Goal: Find specific page/section: Find specific page/section

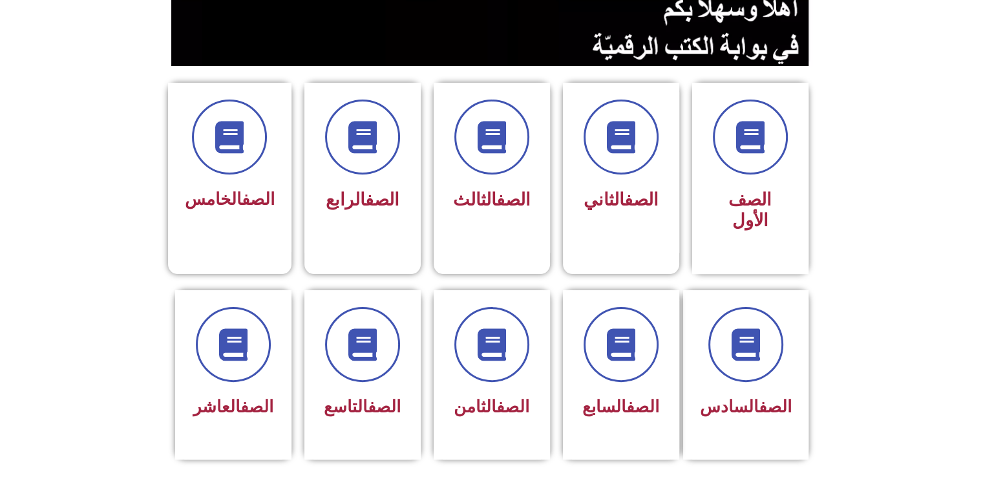
scroll to position [388, 0]
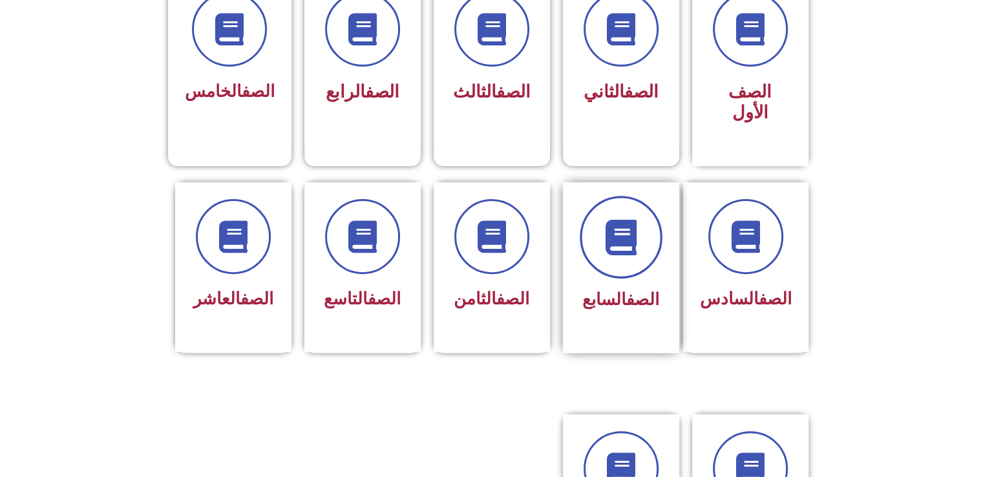
click at [634, 220] on icon at bounding box center [621, 237] width 36 height 36
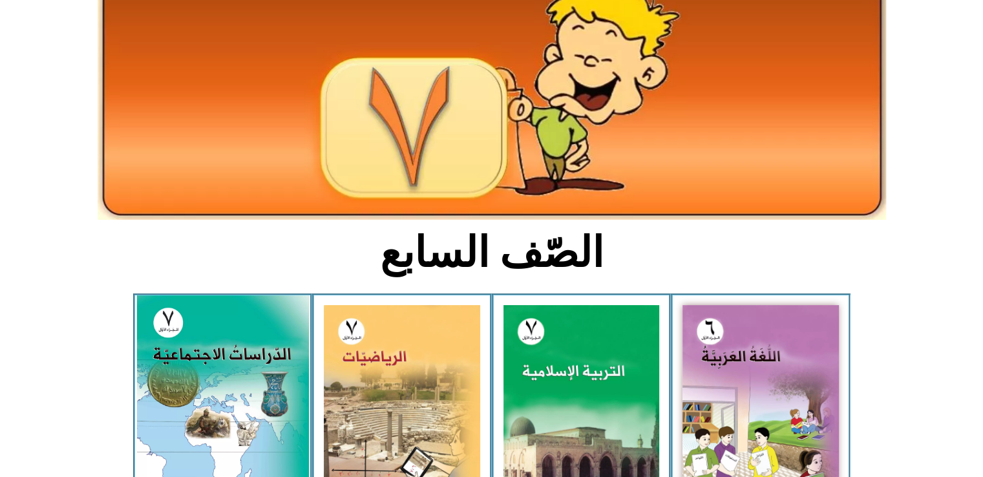
scroll to position [129, 0]
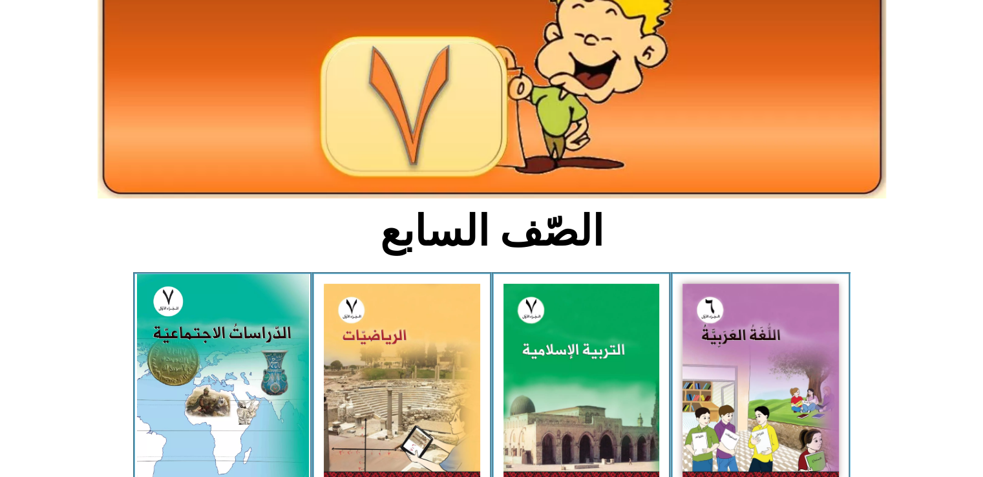
click at [230, 350] on img at bounding box center [222, 381] width 172 height 214
click at [228, 343] on img at bounding box center [222, 381] width 172 height 214
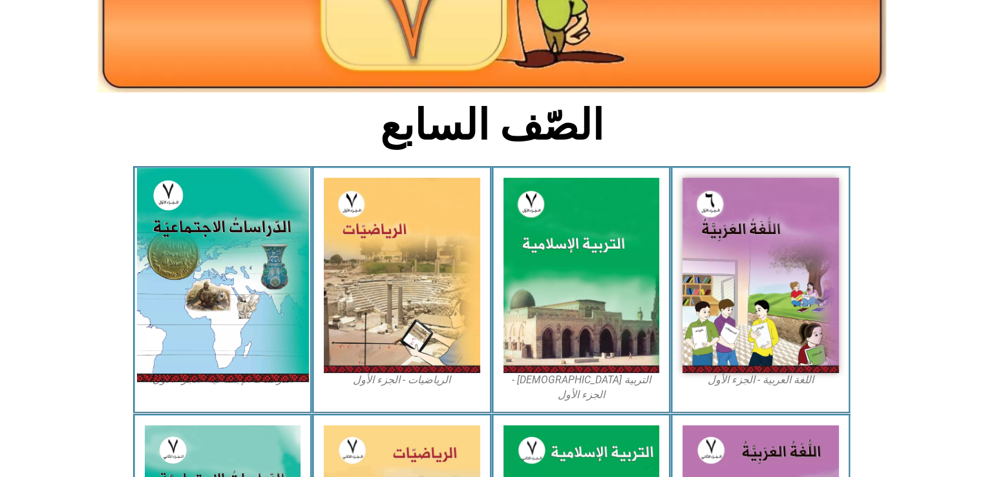
scroll to position [259, 0]
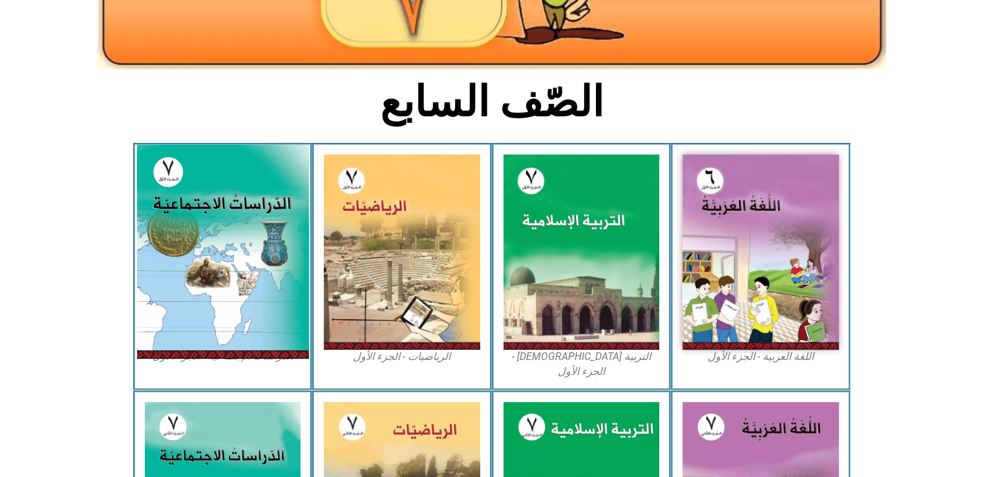
click at [255, 301] on img at bounding box center [222, 252] width 172 height 214
click at [256, 301] on img at bounding box center [222, 252] width 172 height 214
click at [256, 300] on img at bounding box center [222, 252] width 172 height 214
click at [263, 298] on img at bounding box center [222, 252] width 172 height 214
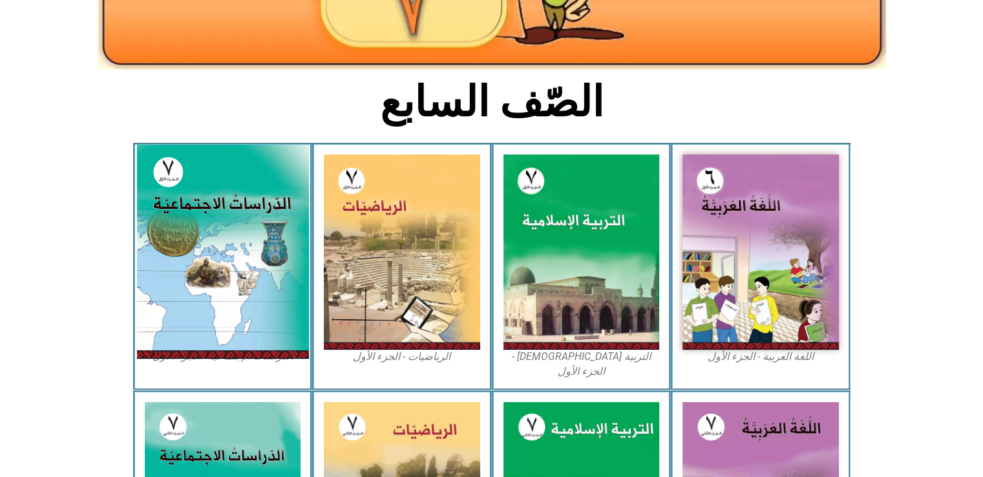
click at [210, 179] on img at bounding box center [222, 252] width 172 height 214
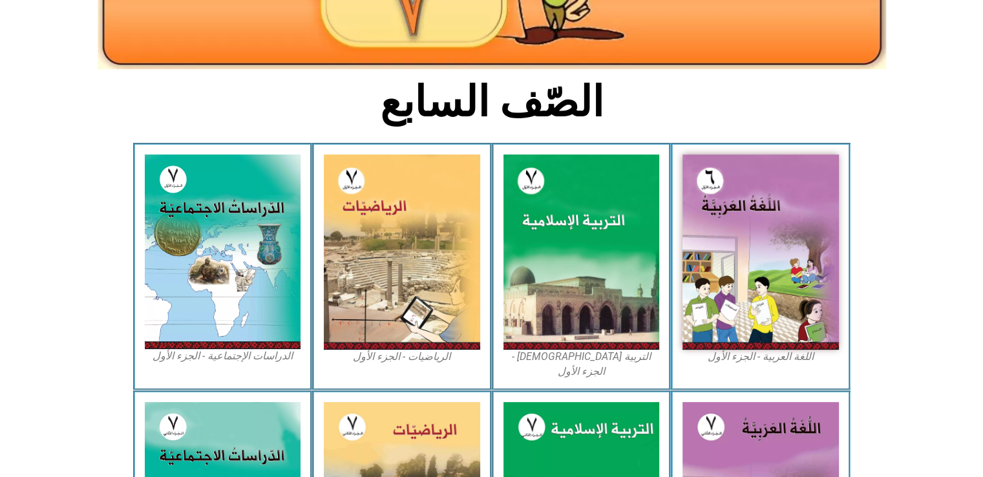
click at [249, 358] on figcaption "الدراسات الإجتماعية - الجزء الأول​" at bounding box center [223, 356] width 156 height 14
click at [261, 360] on figcaption "الدراسات الإجتماعية - الجزء الأول​" at bounding box center [223, 356] width 156 height 14
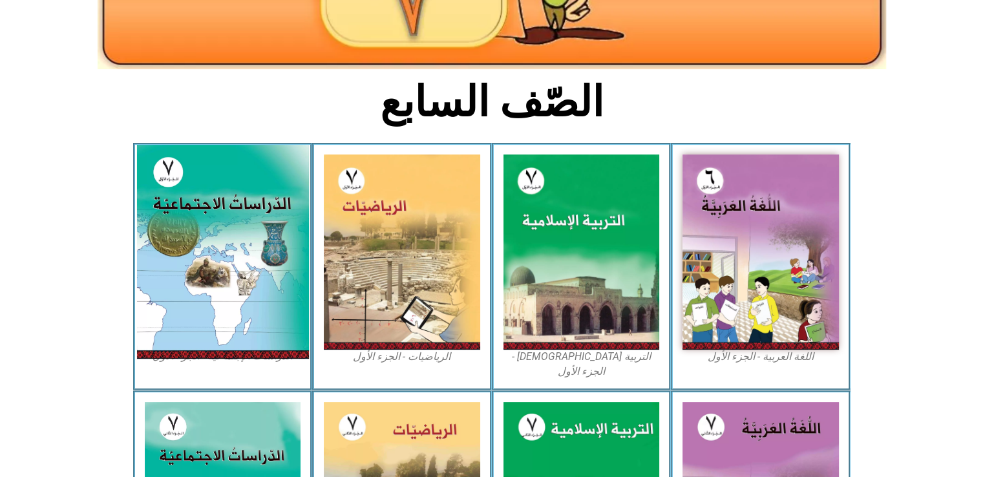
click at [274, 316] on img at bounding box center [222, 252] width 172 height 214
click at [279, 308] on img at bounding box center [222, 252] width 172 height 214
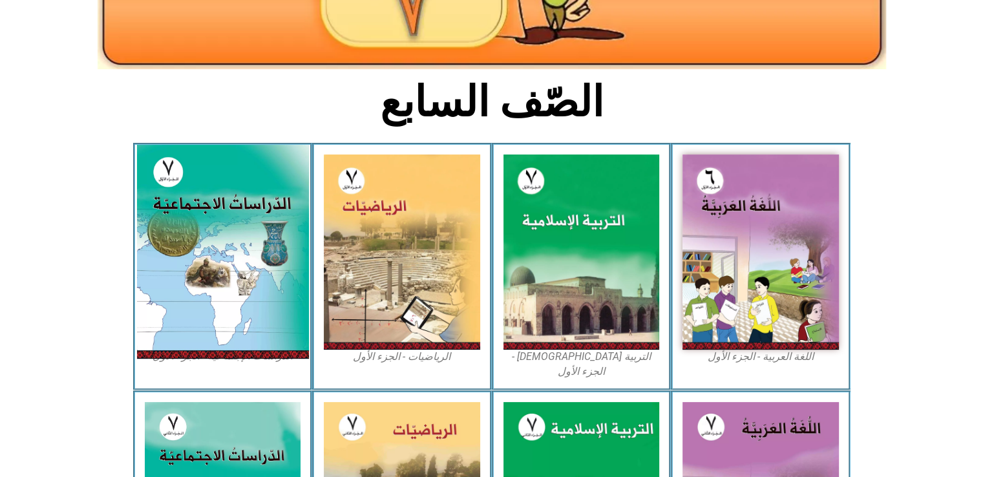
click at [279, 308] on img at bounding box center [222, 252] width 172 height 214
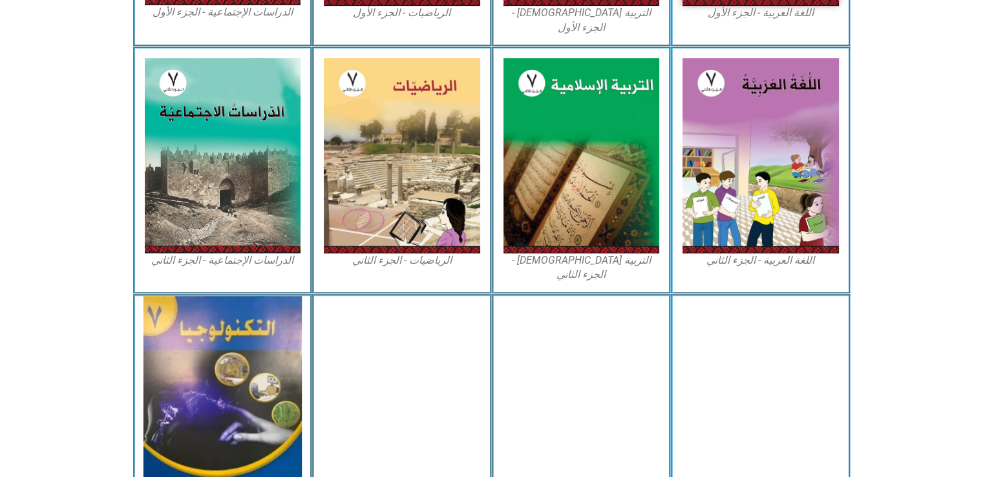
scroll to position [547, 0]
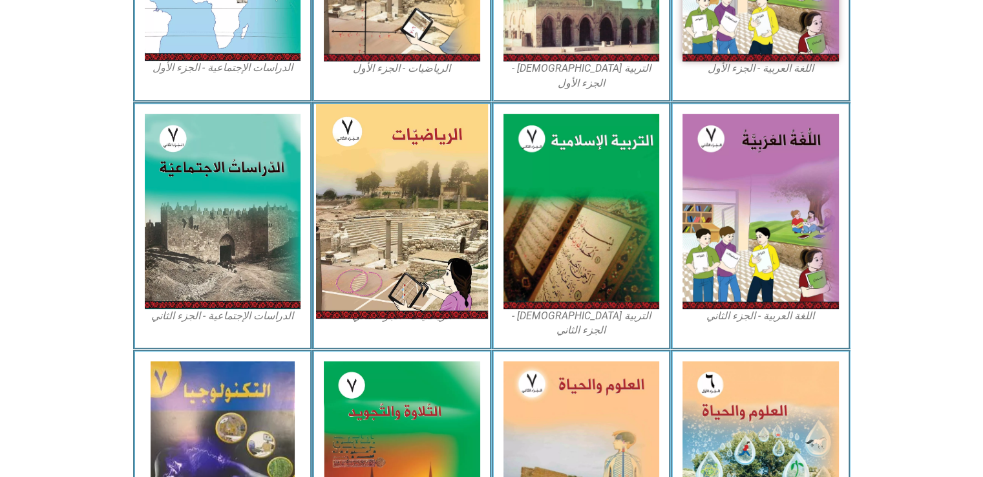
click at [391, 173] on img at bounding box center [402, 211] width 172 height 215
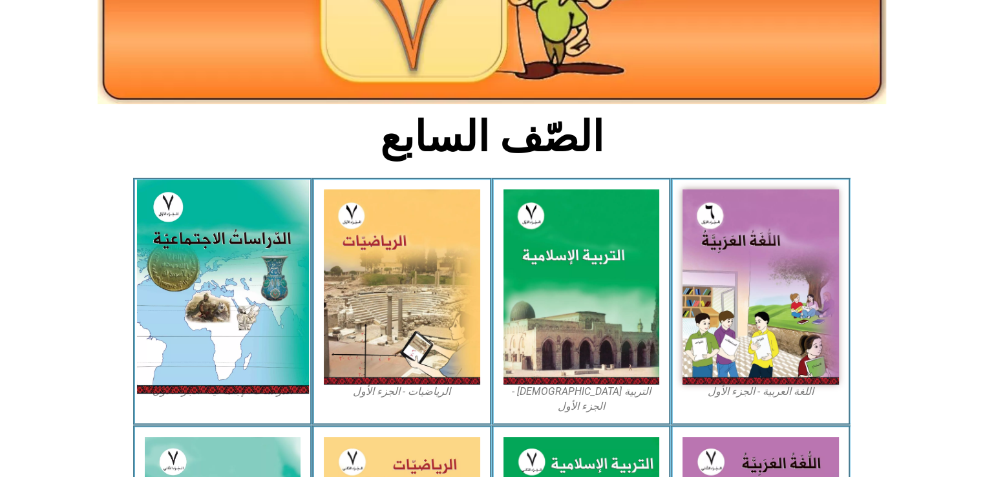
scroll to position [288, 0]
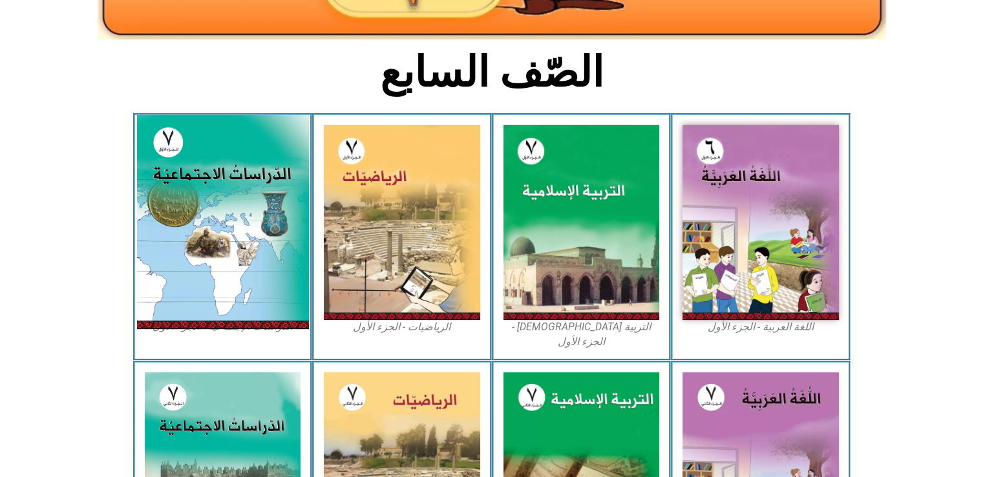
click at [221, 195] on img at bounding box center [222, 222] width 172 height 214
drag, startPoint x: 221, startPoint y: 195, endPoint x: 235, endPoint y: 158, distance: 39.5
click at [224, 189] on img at bounding box center [222, 222] width 172 height 214
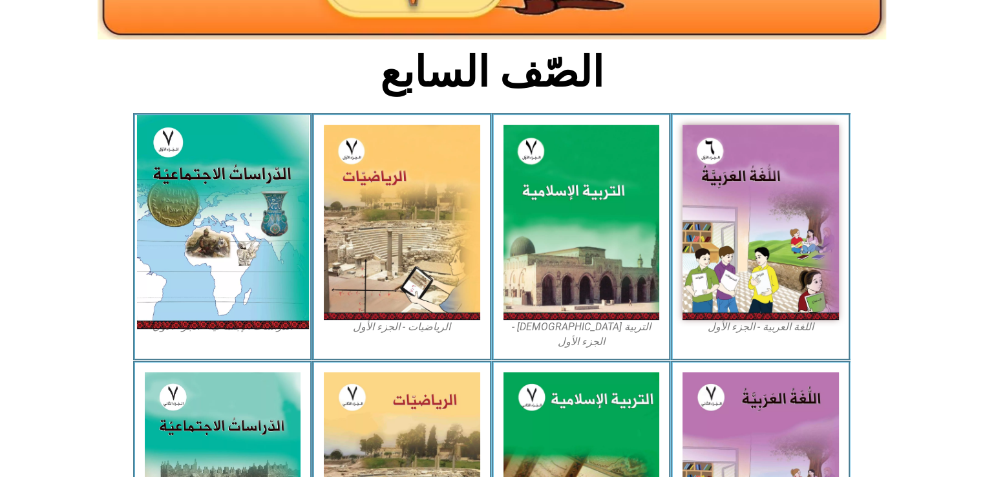
click at [235, 157] on img at bounding box center [222, 222] width 172 height 214
click at [235, 158] on img at bounding box center [222, 222] width 172 height 214
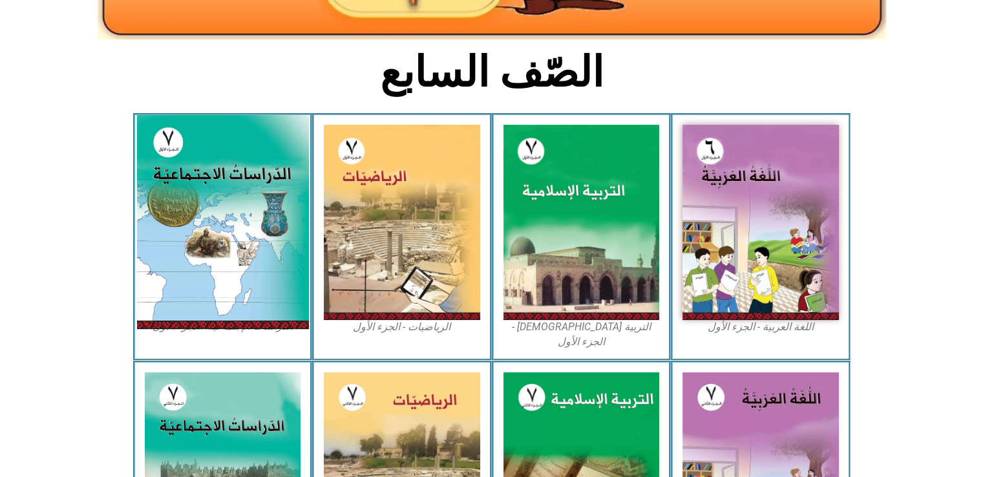
click at [235, 158] on img at bounding box center [222, 222] width 172 height 214
click at [239, 174] on img at bounding box center [222, 222] width 172 height 214
click at [239, 176] on img at bounding box center [222, 222] width 172 height 214
click at [239, 177] on img at bounding box center [222, 222] width 172 height 214
click at [242, 178] on img at bounding box center [222, 222] width 172 height 214
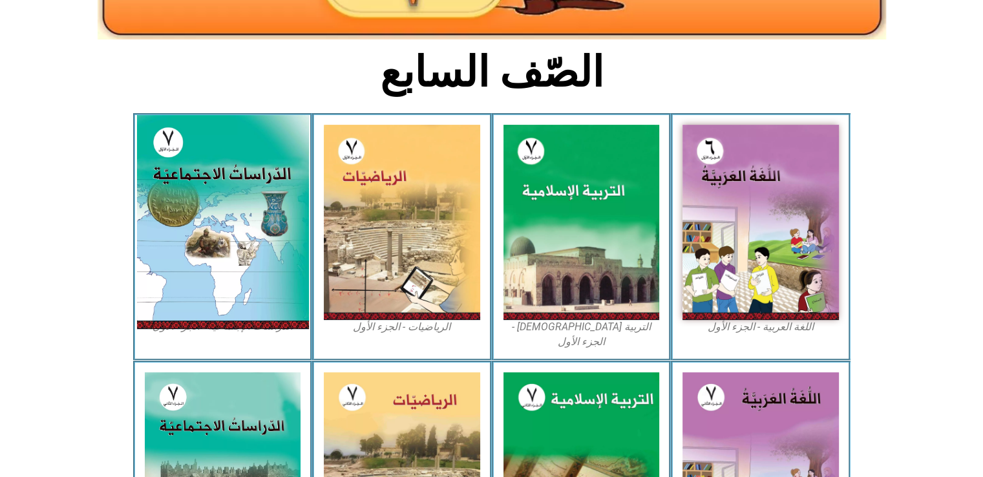
click at [242, 178] on img at bounding box center [222, 222] width 172 height 214
click at [241, 215] on img at bounding box center [222, 222] width 172 height 214
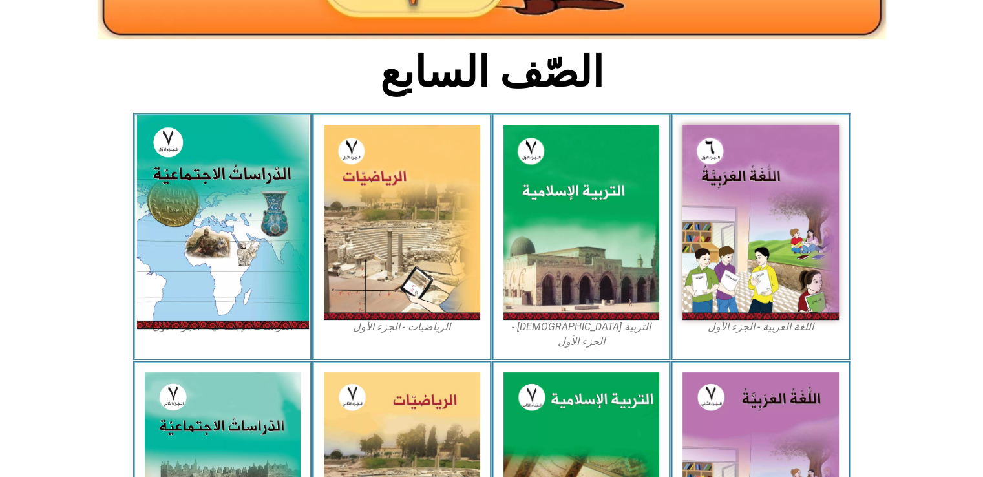
click at [241, 215] on img at bounding box center [222, 222] width 172 height 214
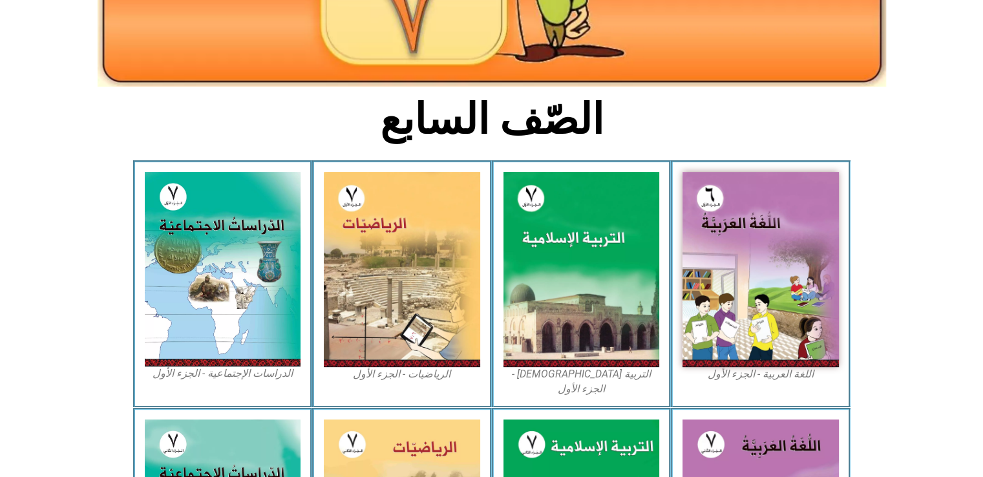
scroll to position [159, 0]
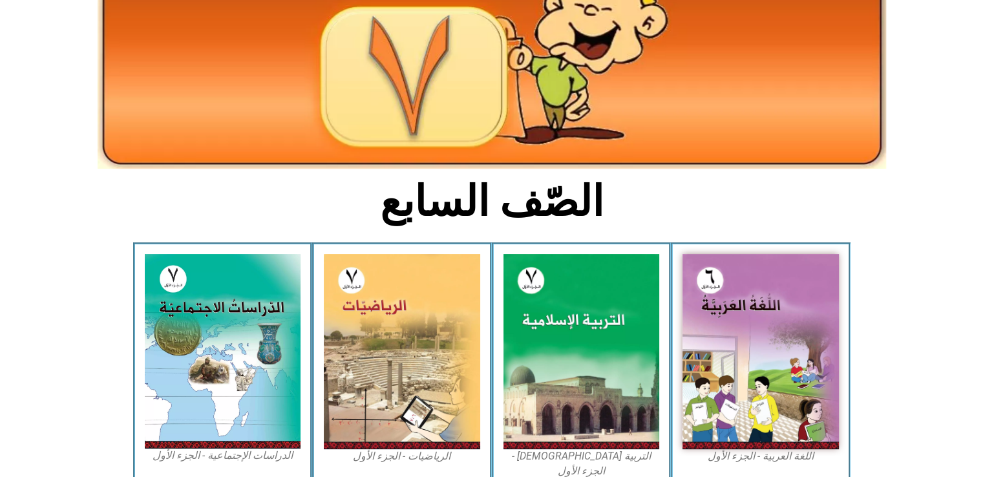
click at [222, 208] on section "الصّف السابع" at bounding box center [491, 208] width 983 height 67
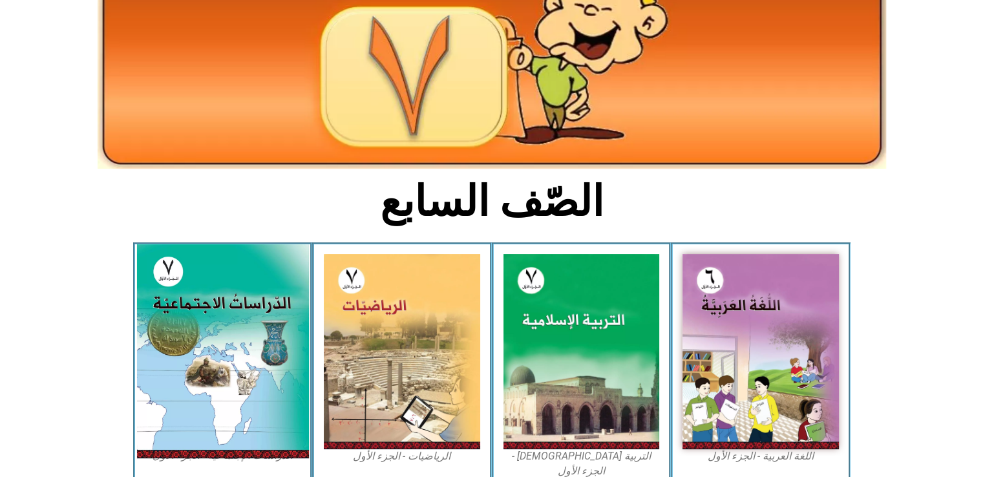
click at [157, 361] on img at bounding box center [222, 351] width 172 height 214
click at [158, 361] on img at bounding box center [222, 351] width 172 height 214
click at [159, 341] on img at bounding box center [222, 351] width 172 height 214
click at [160, 336] on img at bounding box center [222, 351] width 172 height 214
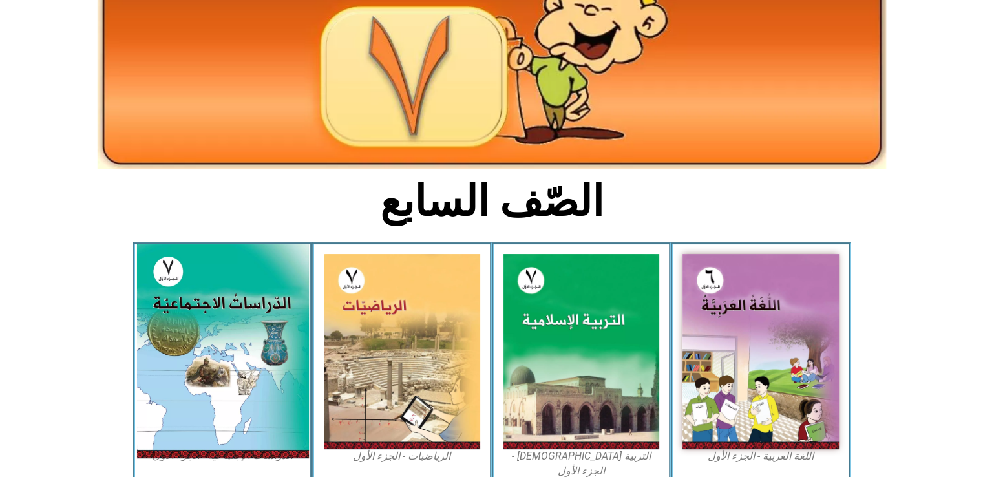
click at [158, 335] on img at bounding box center [222, 351] width 172 height 214
click at [160, 328] on img at bounding box center [222, 351] width 172 height 214
drag, startPoint x: 160, startPoint y: 329, endPoint x: 160, endPoint y: 358, distance: 29.1
click at [160, 338] on img at bounding box center [222, 351] width 172 height 214
click at [160, 358] on img at bounding box center [222, 351] width 172 height 214
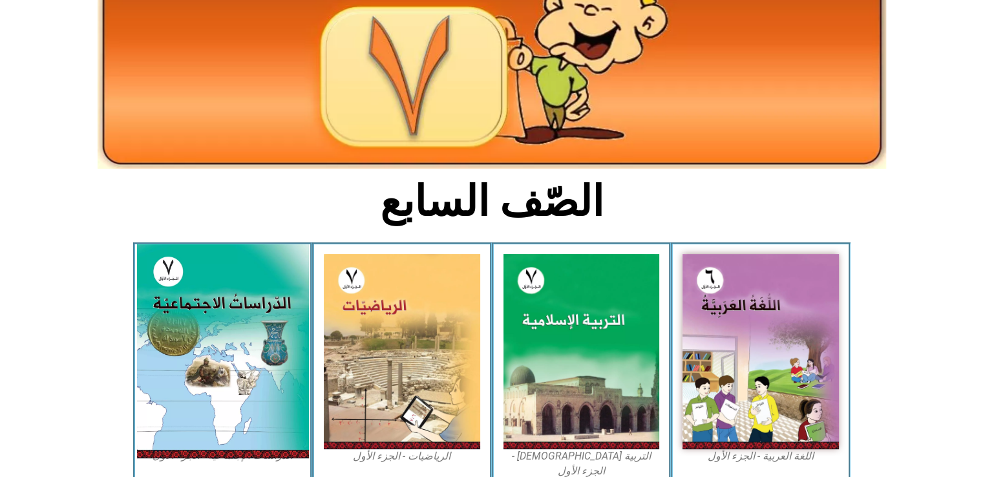
click at [160, 358] on img at bounding box center [222, 351] width 172 height 214
click at [230, 282] on img at bounding box center [222, 351] width 172 height 214
click at [231, 285] on img at bounding box center [222, 351] width 172 height 214
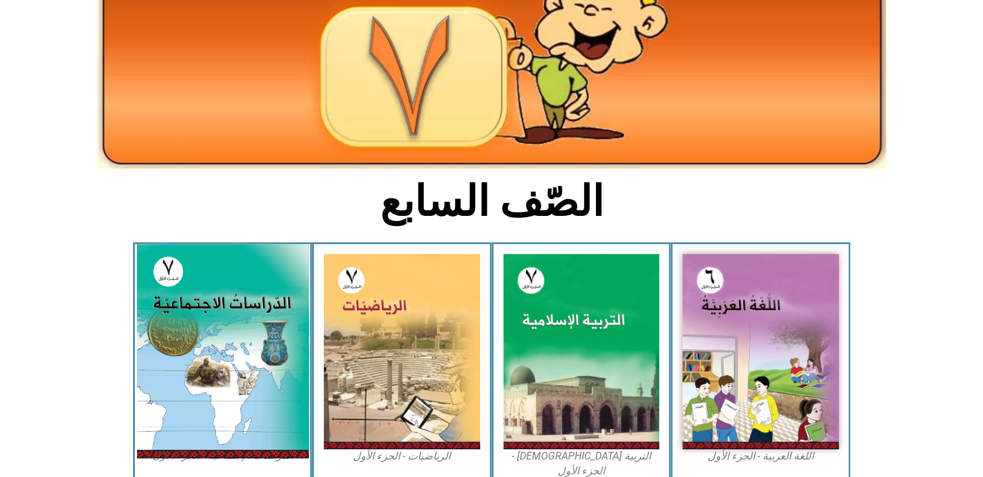
click at [232, 285] on img at bounding box center [222, 351] width 172 height 214
click at [233, 287] on img at bounding box center [222, 351] width 172 height 214
click at [235, 288] on img at bounding box center [222, 351] width 172 height 214
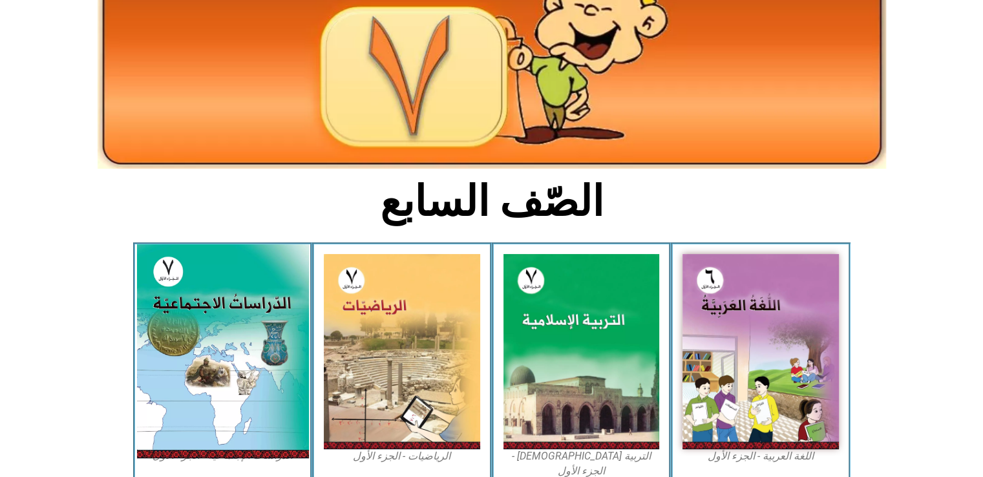
click at [235, 288] on img at bounding box center [222, 351] width 172 height 214
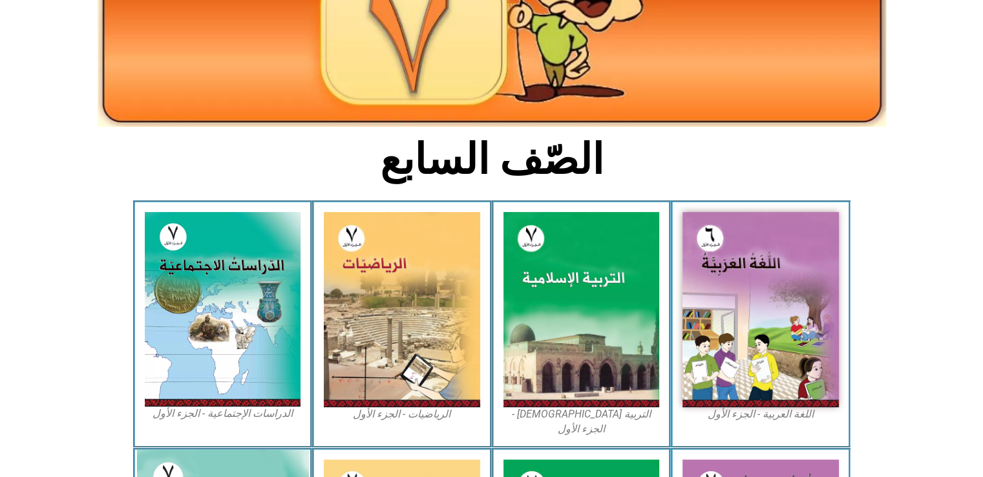
scroll to position [224, 0]
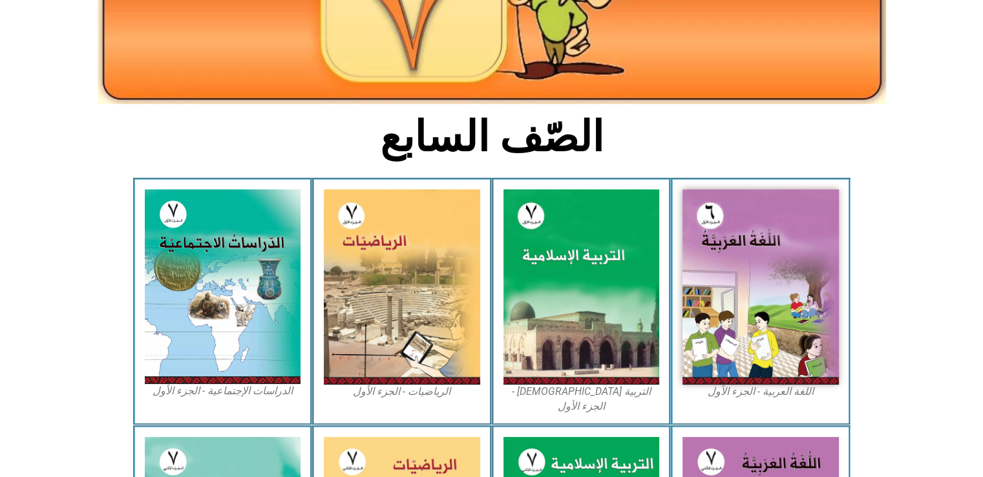
click at [230, 388] on figcaption "الدراسات الإجتماعية - الجزء الأول​" at bounding box center [223, 391] width 156 height 14
click at [177, 389] on figcaption "الدراسات الإجتماعية - الجزء الأول​" at bounding box center [223, 391] width 156 height 14
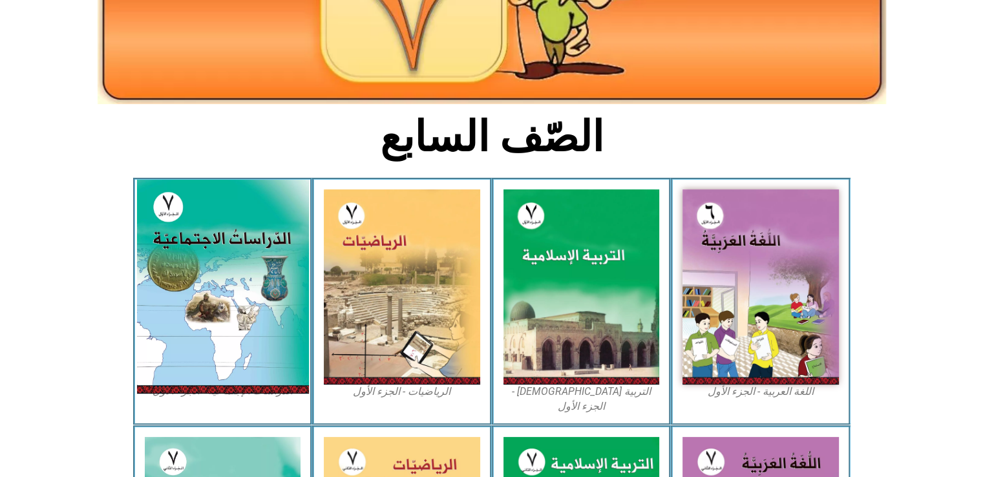
drag, startPoint x: 177, startPoint y: 389, endPoint x: 158, endPoint y: 297, distance: 93.8
click at [158, 297] on img at bounding box center [222, 287] width 172 height 214
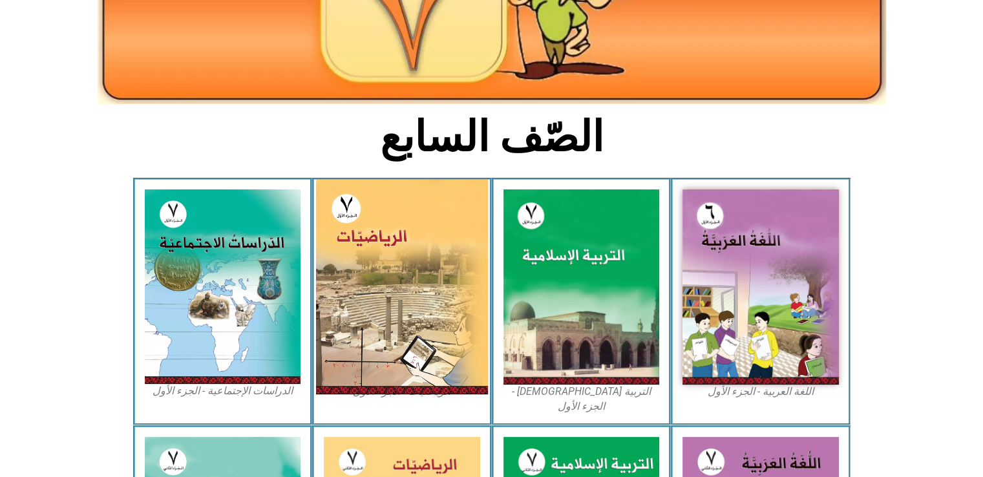
click at [378, 223] on img at bounding box center [402, 287] width 172 height 215
click at [388, 252] on img at bounding box center [402, 287] width 172 height 215
click at [348, 210] on img at bounding box center [402, 287] width 172 height 215
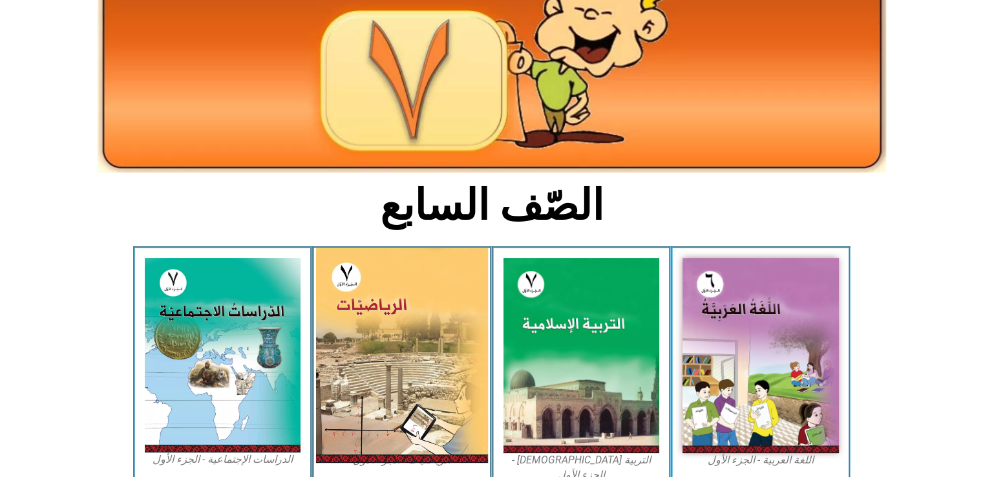
scroll to position [259, 0]
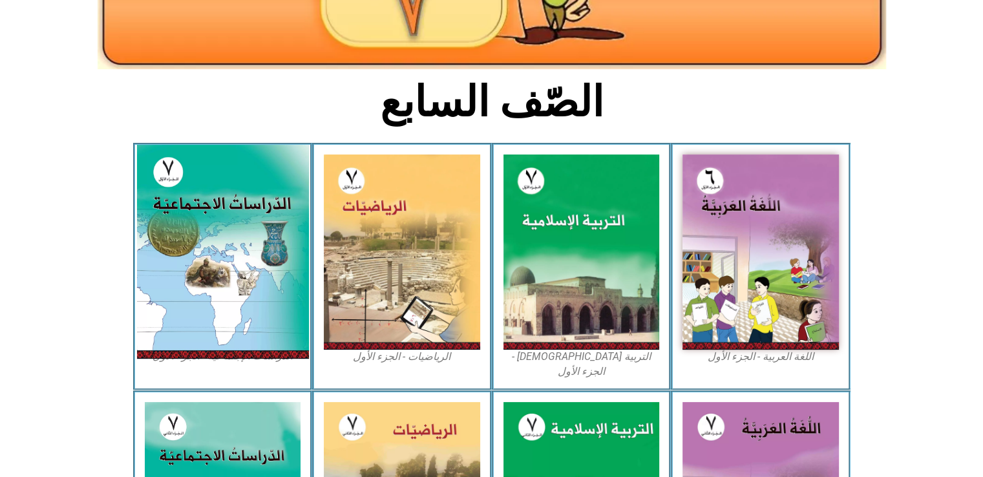
click at [190, 220] on img at bounding box center [222, 252] width 172 height 214
click at [239, 266] on img at bounding box center [222, 252] width 172 height 214
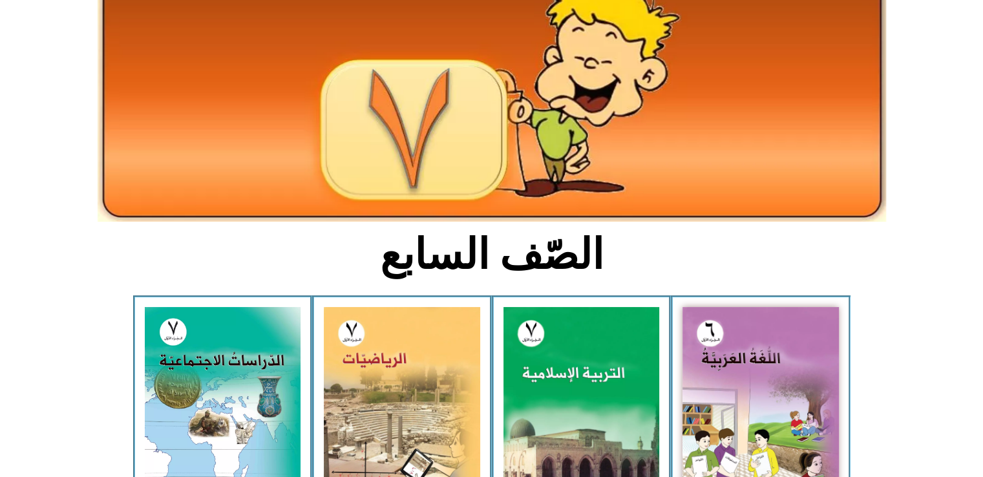
scroll to position [129, 0]
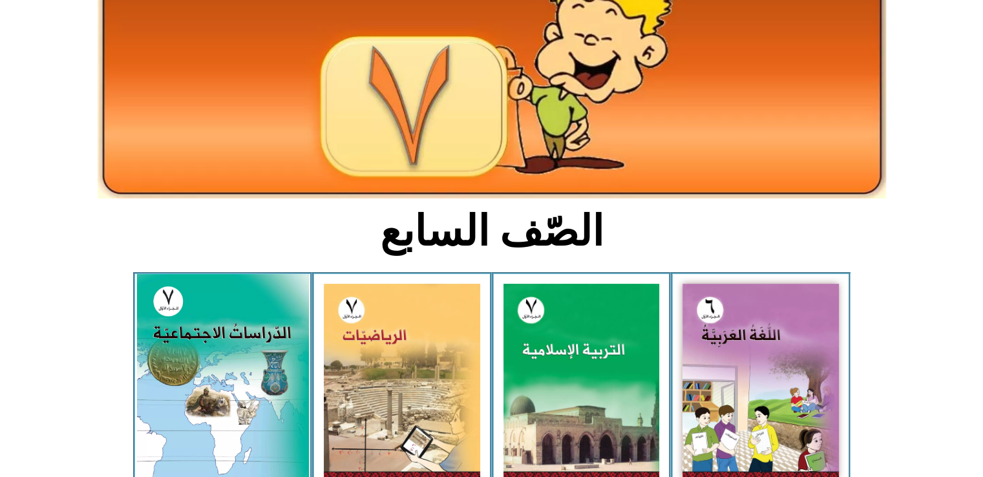
click at [210, 329] on img at bounding box center [222, 381] width 172 height 214
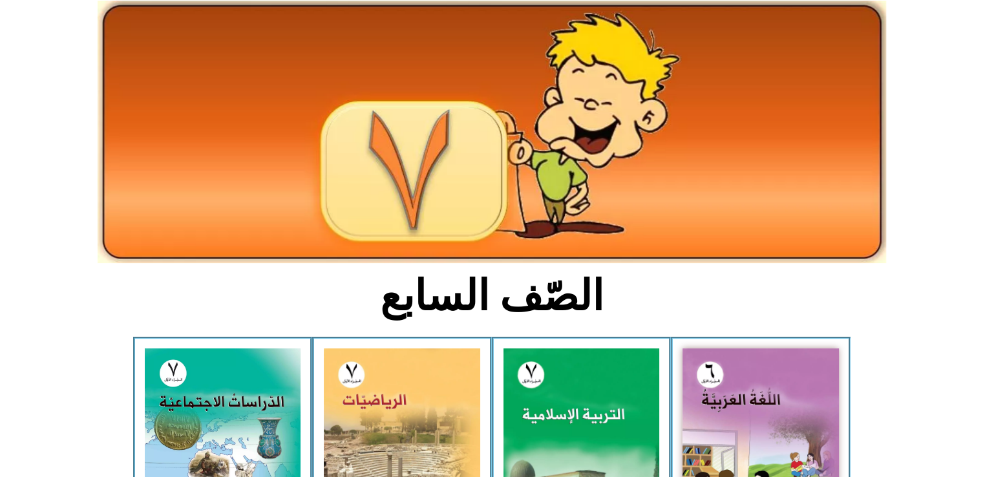
scroll to position [0, 0]
